Goal: Task Accomplishment & Management: Manage account settings

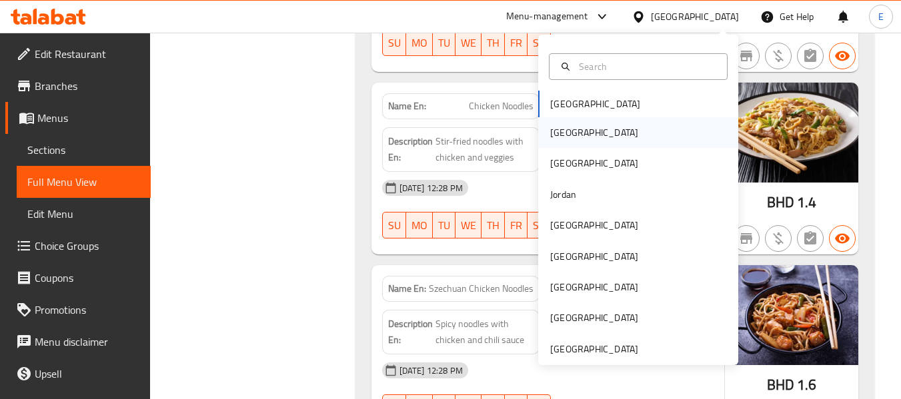
click at [569, 130] on div "[GEOGRAPHIC_DATA]" at bounding box center [593, 132] width 109 height 31
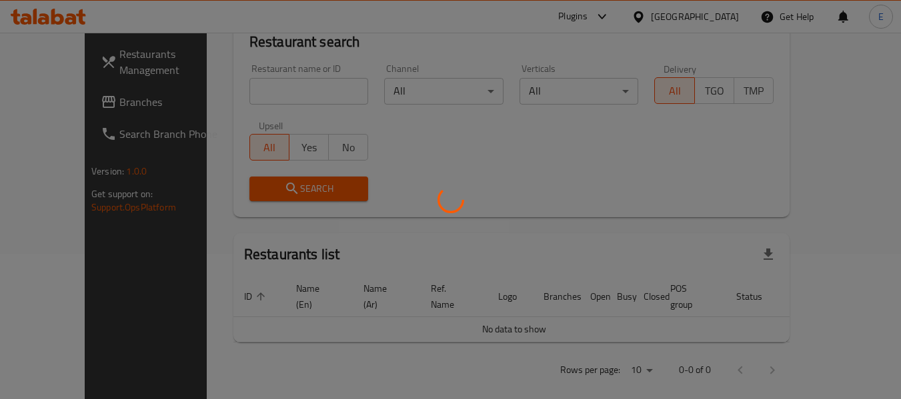
scroll to position [610, 0]
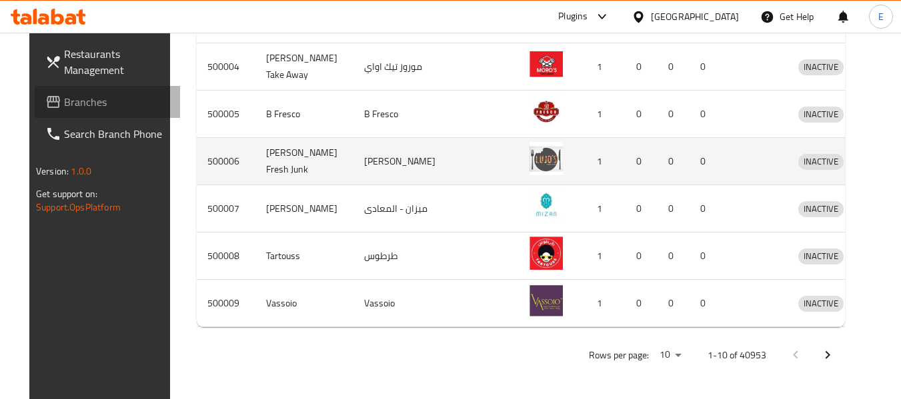
drag, startPoint x: 77, startPoint y: 107, endPoint x: 423, endPoint y: 174, distance: 352.4
click at [77, 107] on span "Branches" at bounding box center [116, 102] width 105 height 16
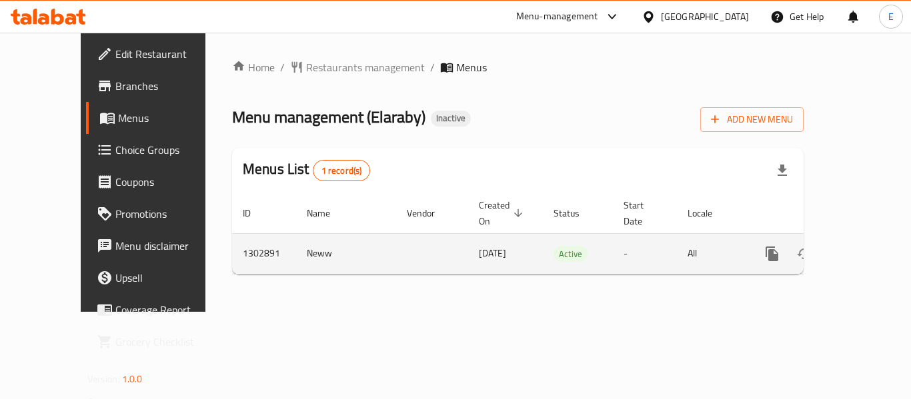
click at [869, 239] on link "enhanced table" at bounding box center [868, 254] width 32 height 32
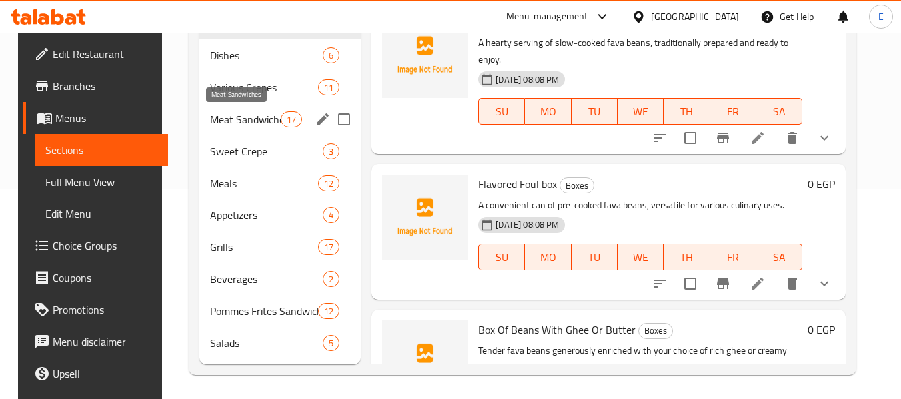
scroll to position [213, 0]
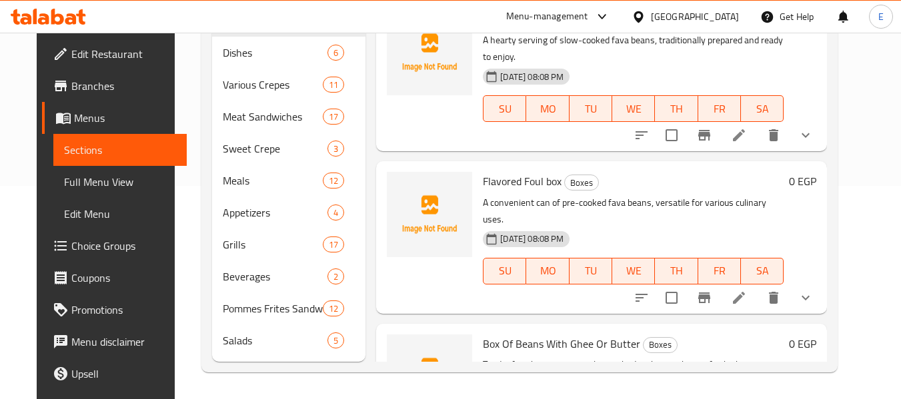
drag, startPoint x: 62, startPoint y: 181, endPoint x: 119, endPoint y: 261, distance: 99.0
click at [64, 181] on span "Full Menu View" at bounding box center [120, 182] width 113 height 16
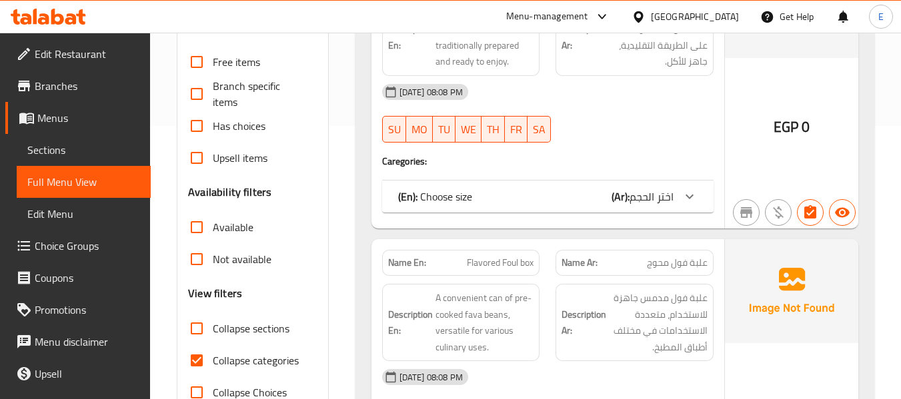
scroll to position [413, 0]
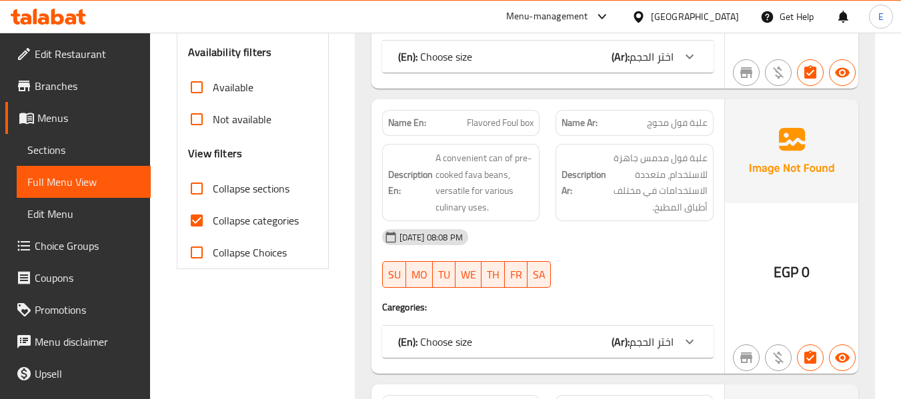
click at [201, 227] on input "Collapse categories" at bounding box center [197, 221] width 32 height 32
checkbox input "false"
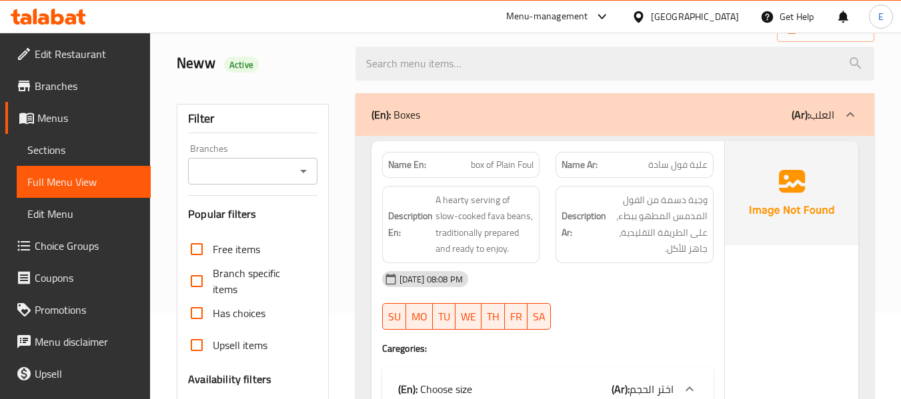
scroll to position [0, 0]
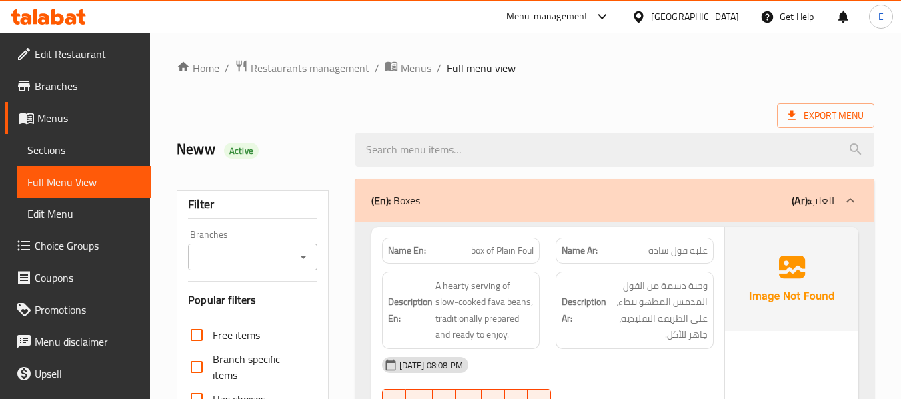
click at [823, 119] on span "Export Menu" at bounding box center [825, 115] width 76 height 17
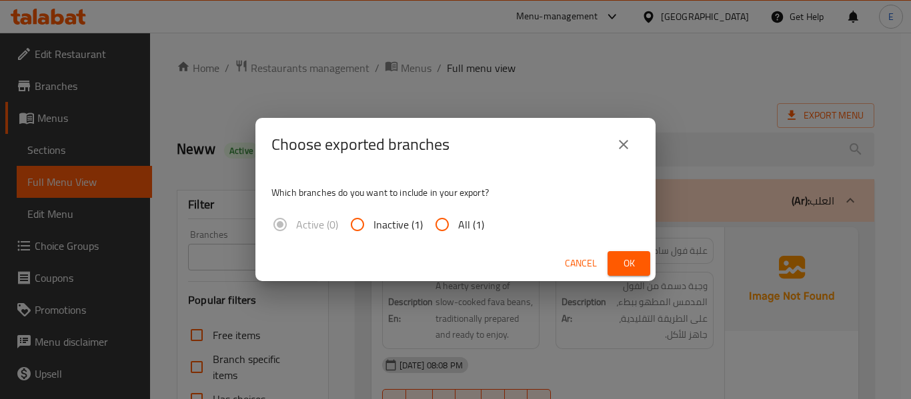
click at [452, 230] on input "All (1)" at bounding box center [442, 225] width 32 height 32
radio input "true"
click at [636, 269] on span "Ok" at bounding box center [628, 263] width 21 height 17
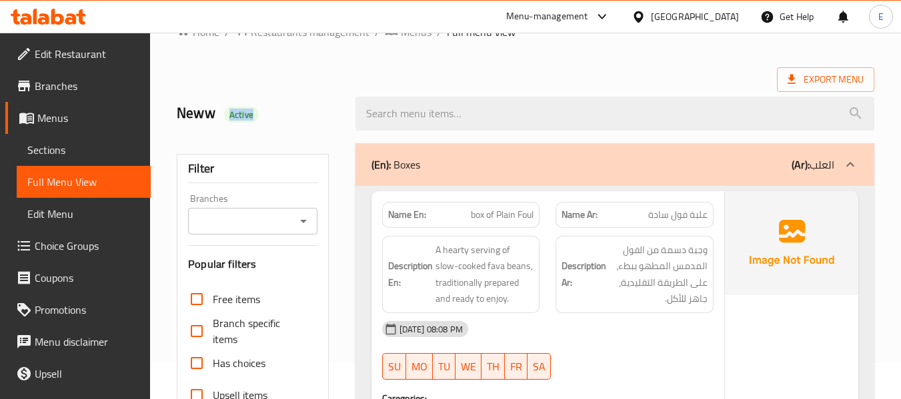
scroll to position [67, 0]
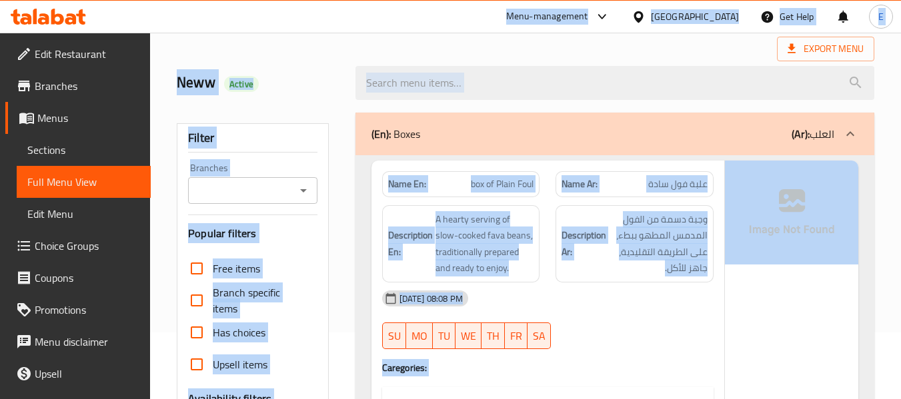
click at [625, 313] on div "[DATE] 08:08 PM" at bounding box center [547, 299] width 347 height 32
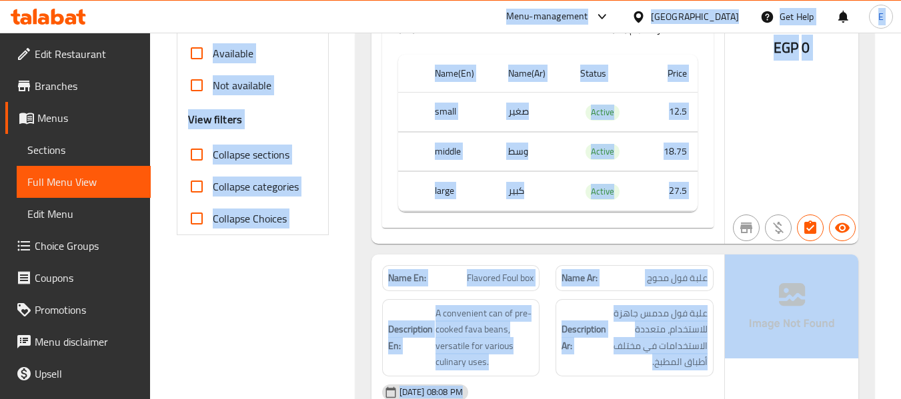
scroll to position [467, 0]
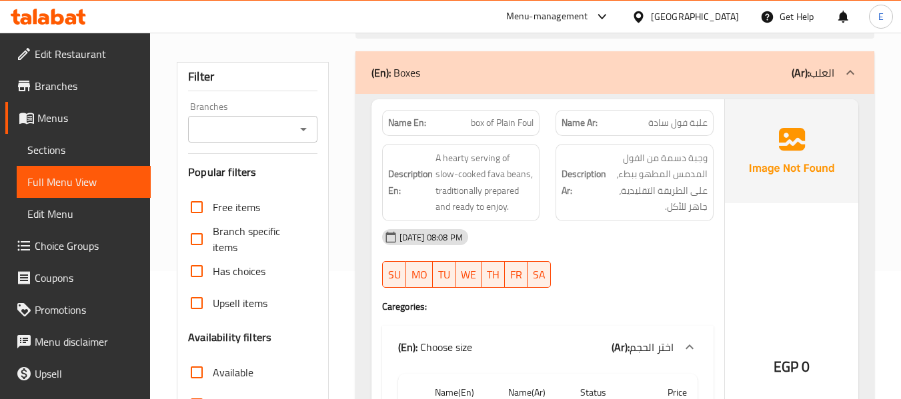
scroll to position [133, 0]
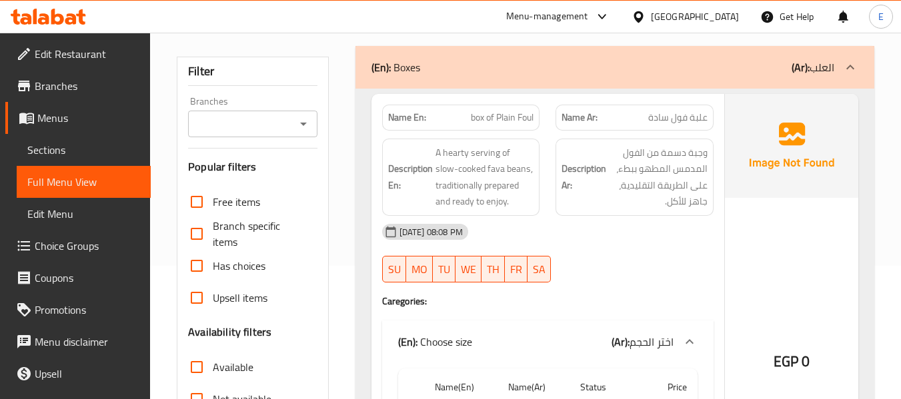
click at [694, 111] on span "علبة فول سادة" at bounding box center [677, 118] width 59 height 14
click at [663, 127] on div "Name Ar: علبة فول سادة" at bounding box center [634, 118] width 158 height 26
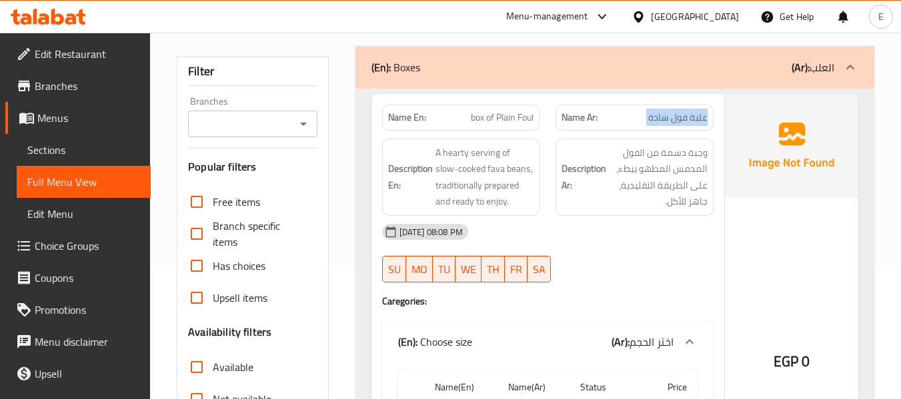
click at [663, 127] on div "Name Ar: علبة فول سادة" at bounding box center [634, 118] width 158 height 26
click at [501, 118] on span "box of Plain Foul" at bounding box center [502, 118] width 63 height 14
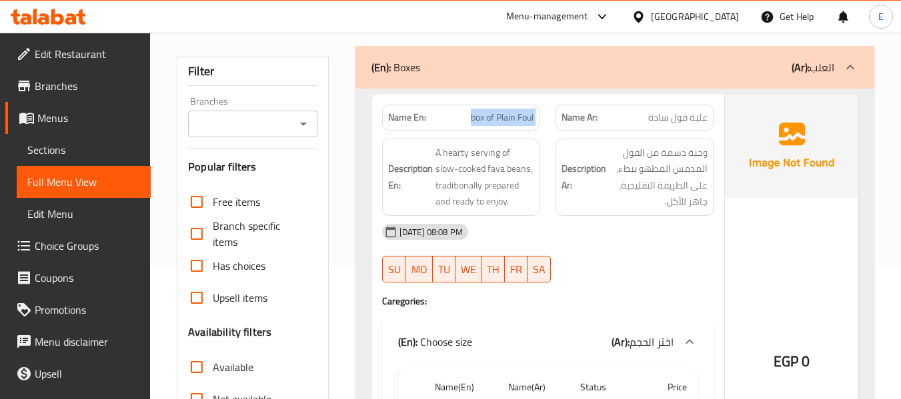
click at [501, 118] on span "box of Plain Foul" at bounding box center [502, 118] width 63 height 14
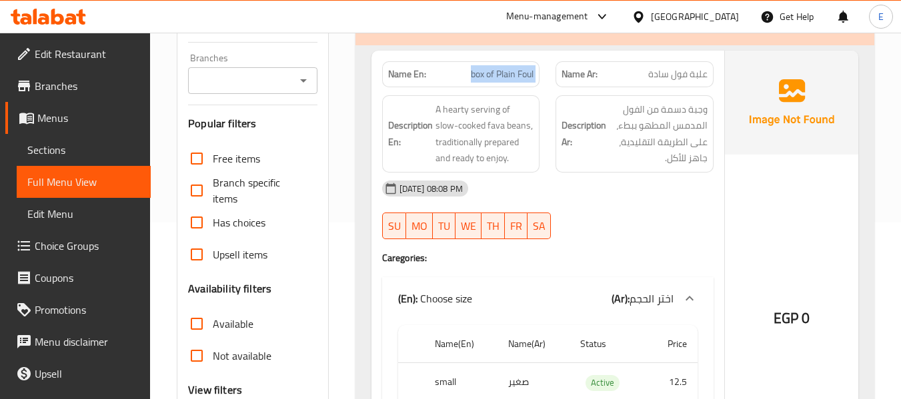
scroll to position [200, 0]
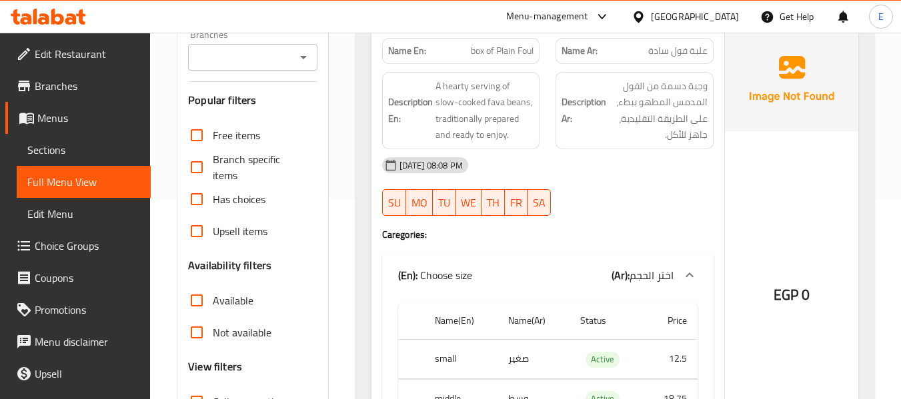
click at [617, 194] on div "[DATE] 08:08 PM SU MO TU WE TH FR SA" at bounding box center [547, 186] width 347 height 75
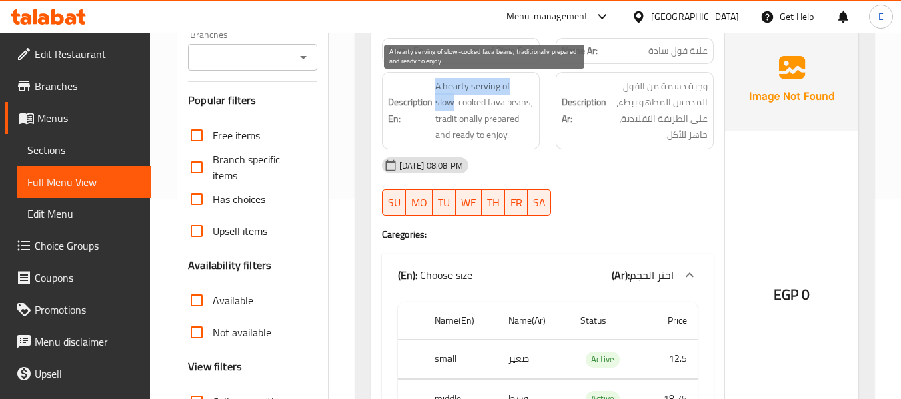
drag, startPoint x: 433, startPoint y: 79, endPoint x: 527, endPoint y: 81, distance: 94.7
click at [527, 81] on h6 "Description En: A hearty serving of slow-cooked fava beans, traditionally prepa…" at bounding box center [461, 110] width 146 height 65
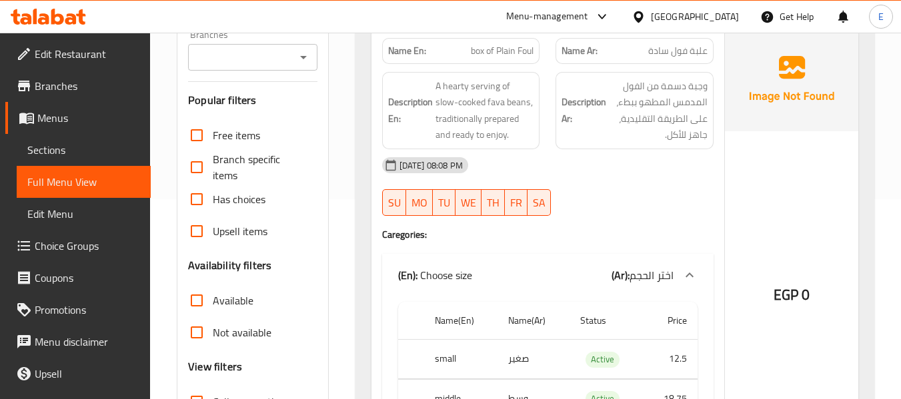
click at [488, 53] on span "box of Plain Foul" at bounding box center [502, 51] width 63 height 14
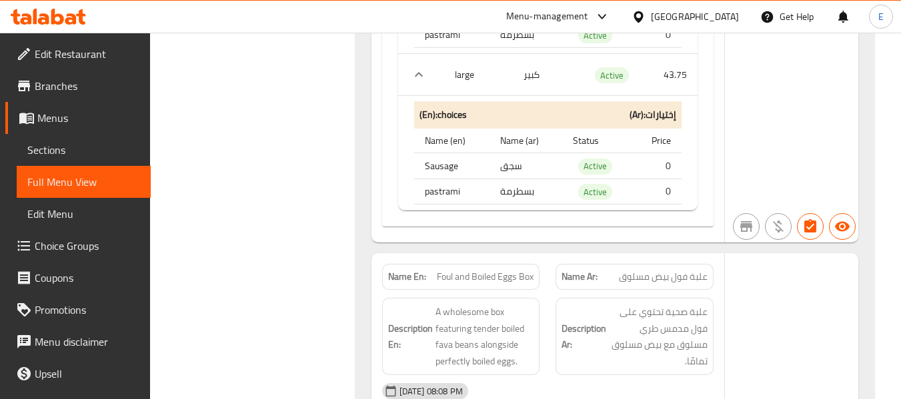
scroll to position [4200, 0]
